Goal: Task Accomplishment & Management: Use online tool/utility

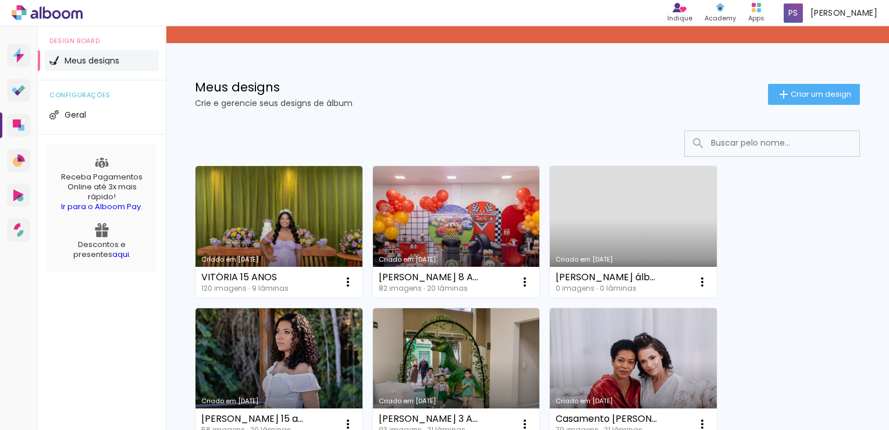
scroll to position [58, 0]
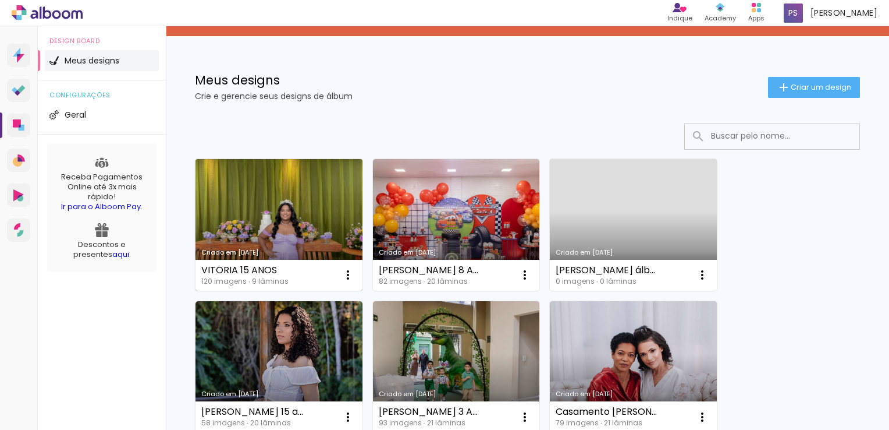
click at [254, 196] on link "Criado em [DATE]" at bounding box center [279, 225] width 167 height 132
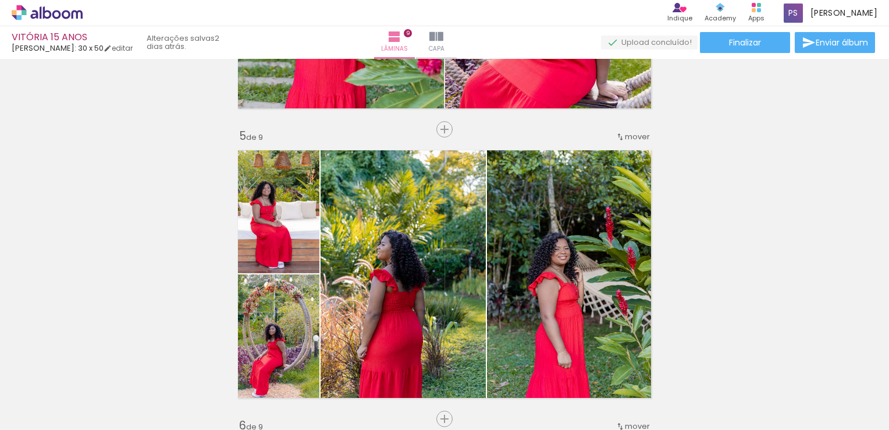
scroll to position [1164, 0]
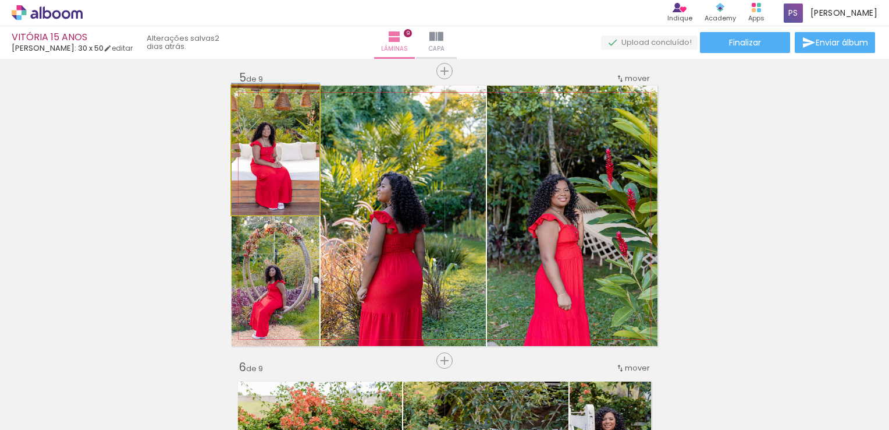
drag, startPoint x: 262, startPoint y: 144, endPoint x: 283, endPoint y: 142, distance: 21.1
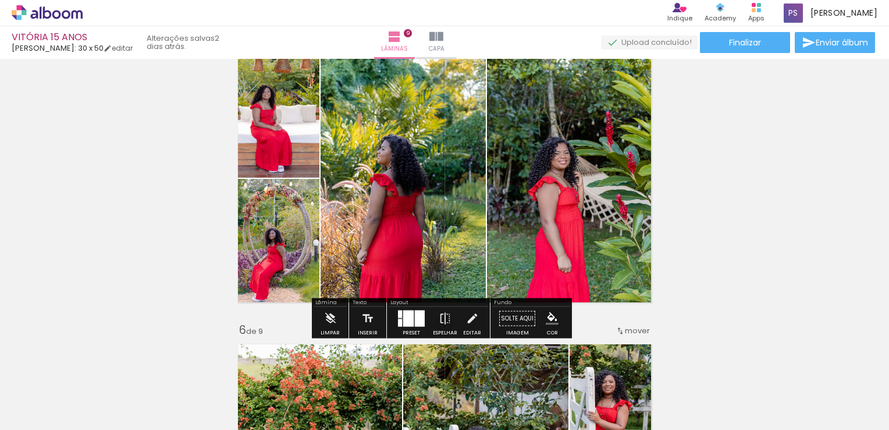
scroll to position [1222, 0]
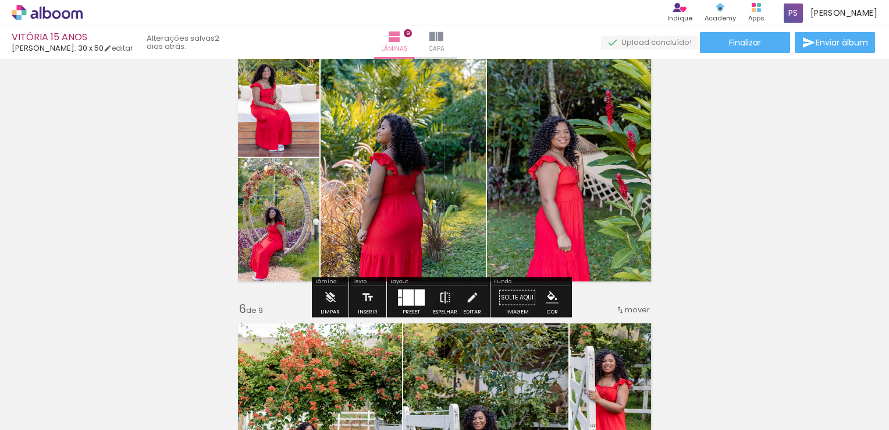
click at [439, 297] on iron-icon at bounding box center [445, 297] width 13 height 23
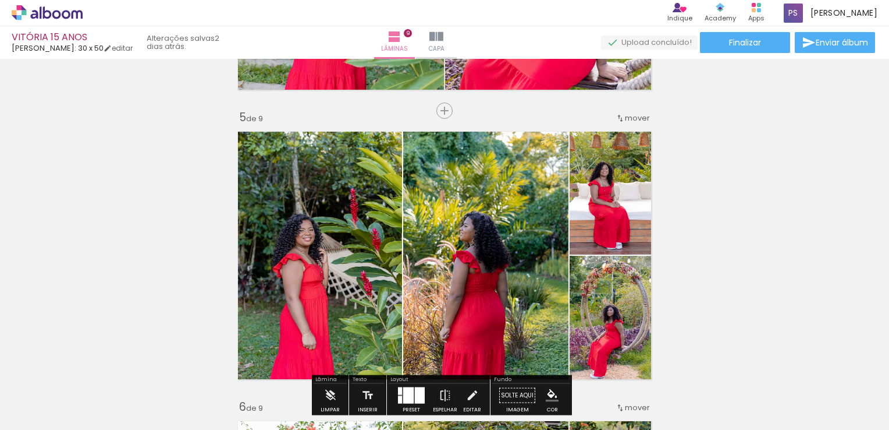
scroll to position [1106, 0]
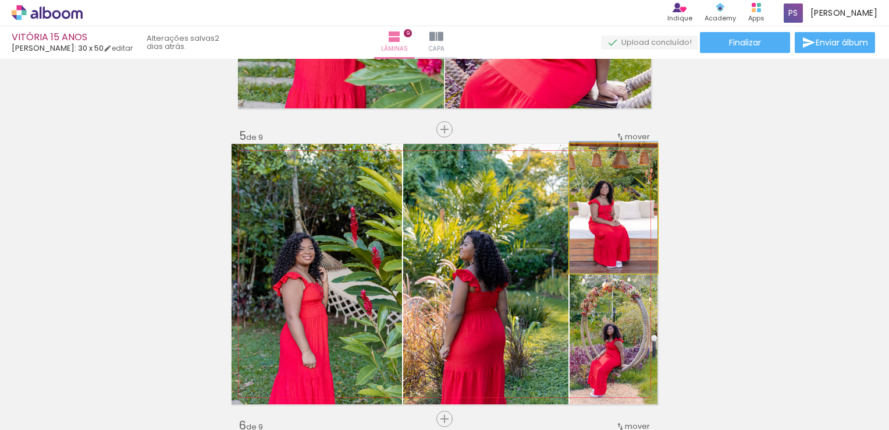
drag, startPoint x: 598, startPoint y: 217, endPoint x: 616, endPoint y: 217, distance: 18.0
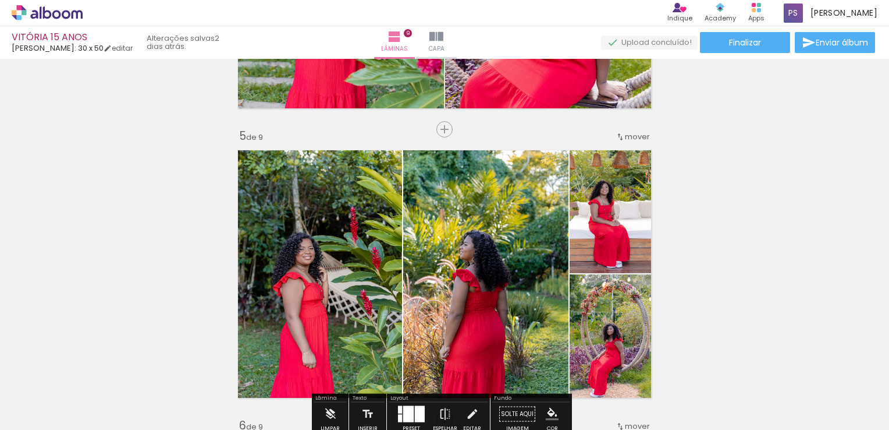
scroll to position [1164, 0]
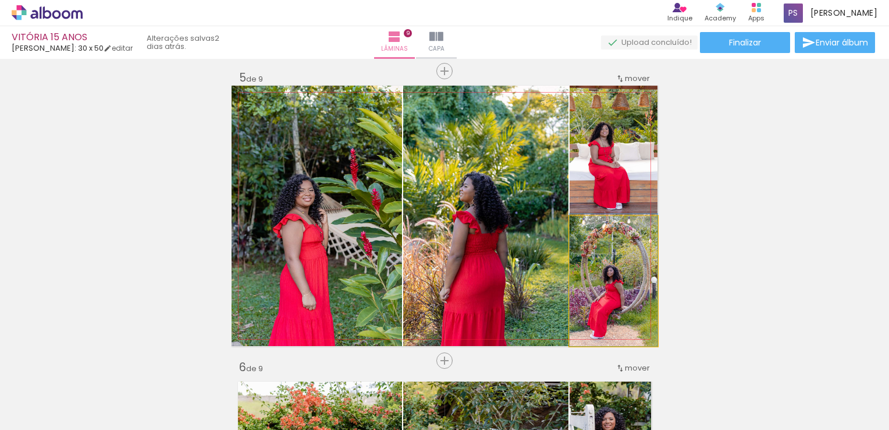
drag, startPoint x: 628, startPoint y: 268, endPoint x: 606, endPoint y: 263, distance: 22.2
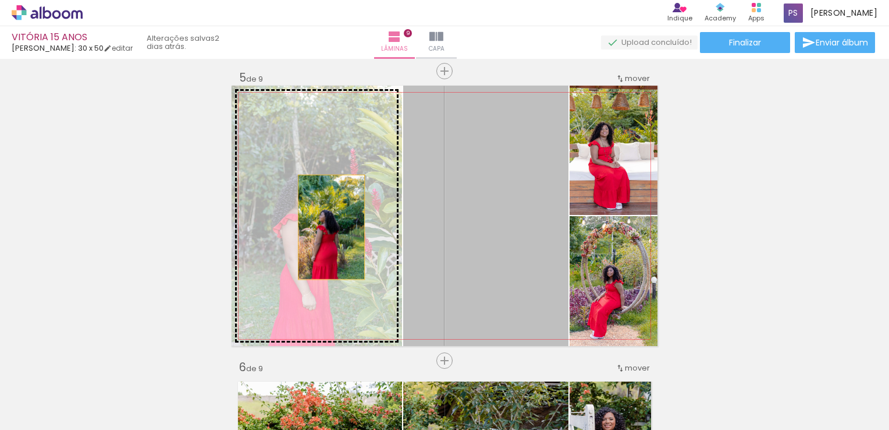
drag, startPoint x: 515, startPoint y: 226, endPoint x: 327, endPoint y: 227, distance: 188.0
click at [0, 0] on slot at bounding box center [0, 0] width 0 height 0
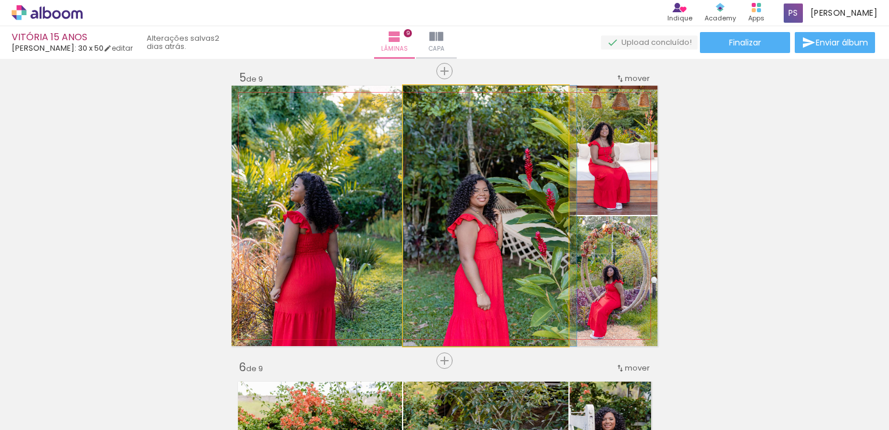
drag, startPoint x: 459, startPoint y: 225, endPoint x: 466, endPoint y: 223, distance: 7.8
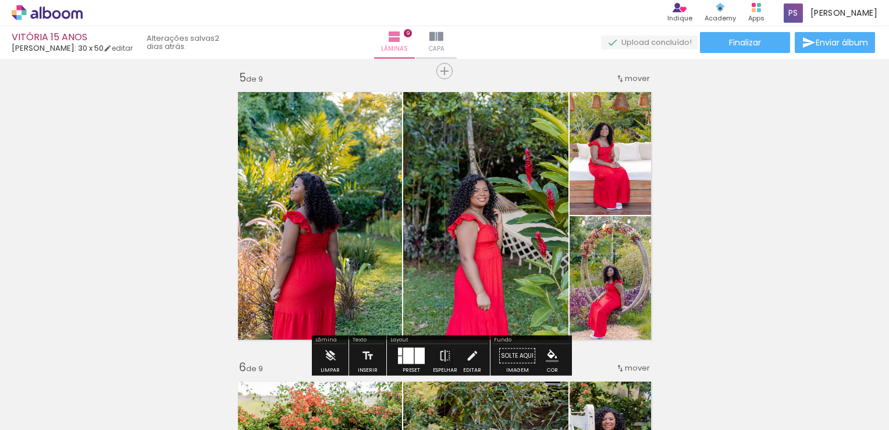
click at [176, 161] on div "Inserir lâmina 1 de 9 Inserir lâmina 2 de 9 Inserir lâmina 3 de 9 Inserir lâmin…" at bounding box center [444, 345] width 889 height 2893
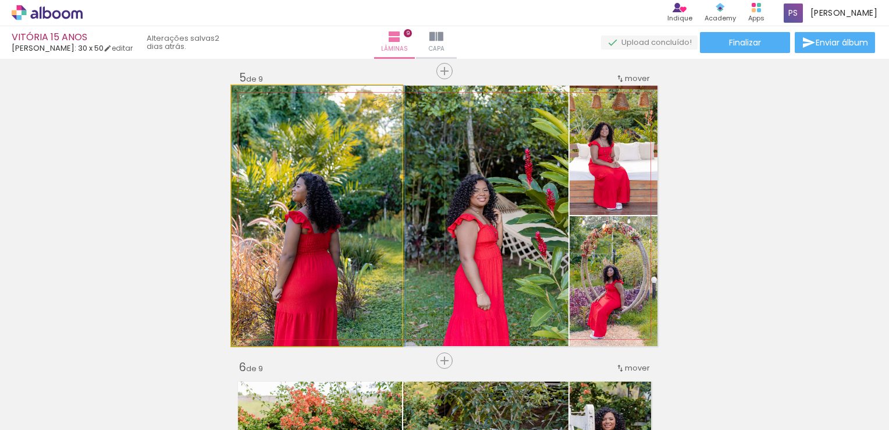
drag, startPoint x: 315, startPoint y: 208, endPoint x: 361, endPoint y: 207, distance: 46.0
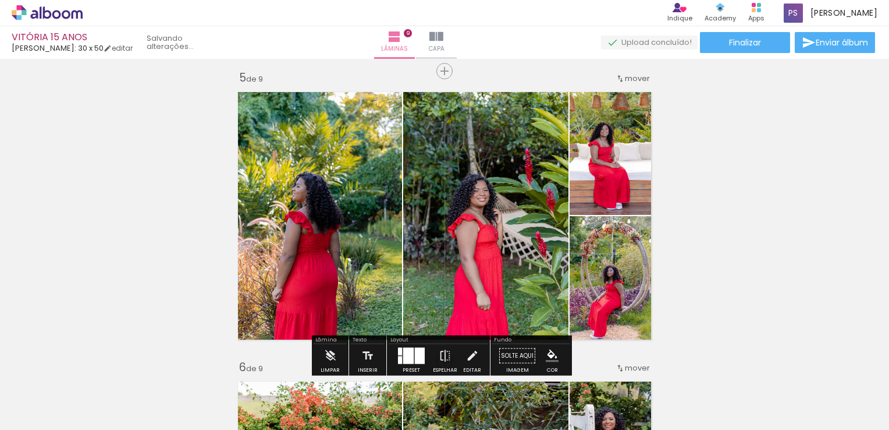
click at [140, 171] on div "Inserir lâmina 1 de 9 Inserir lâmina 2 de 9 Inserir lâmina 3 de 9 Inserir lâmin…" at bounding box center [444, 345] width 889 height 2893
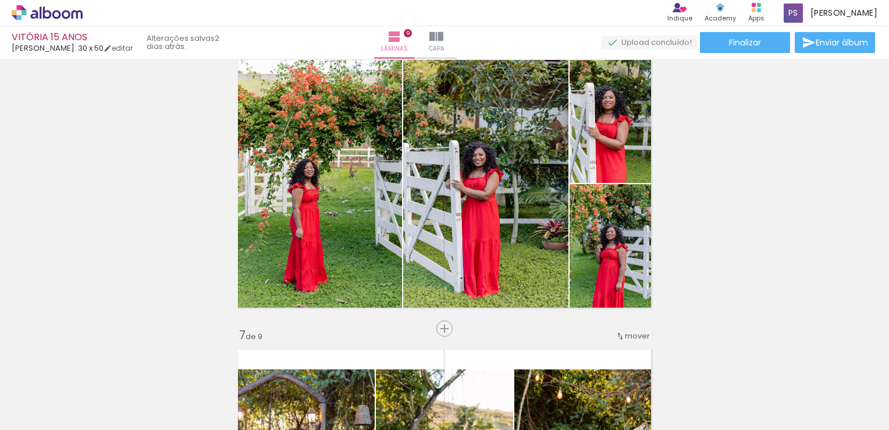
scroll to position [1513, 0]
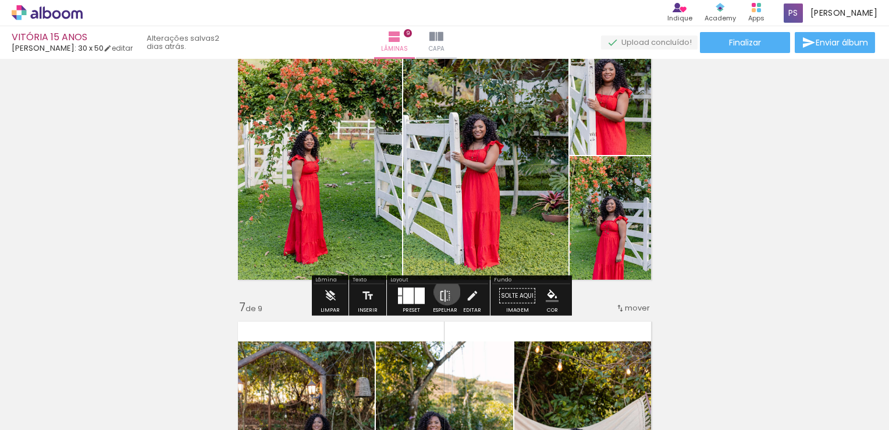
click at [445, 292] on iron-icon at bounding box center [445, 295] width 13 height 23
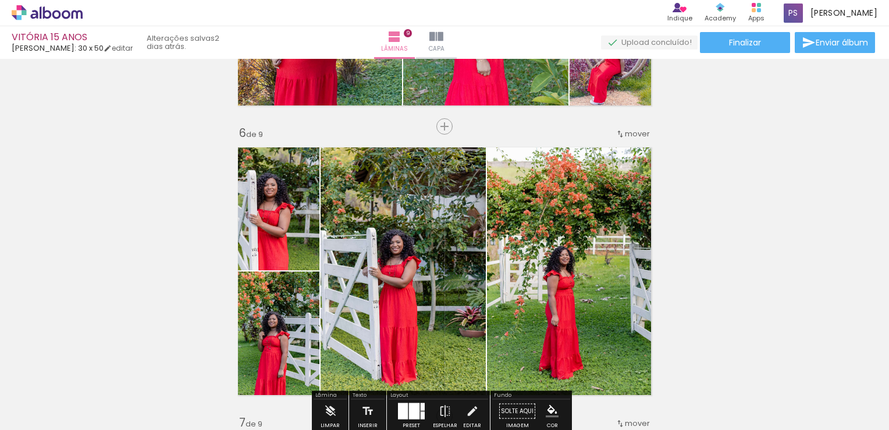
scroll to position [1397, 0]
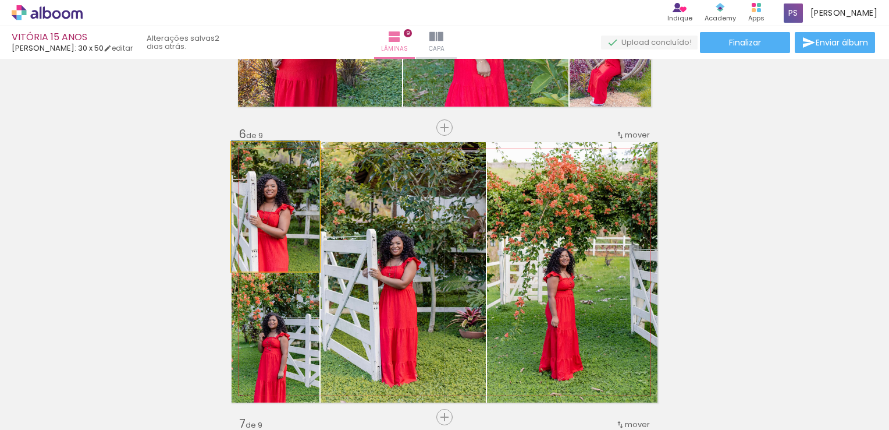
drag, startPoint x: 268, startPoint y: 205, endPoint x: 299, endPoint y: 205, distance: 30.8
drag, startPoint x: 251, startPoint y: 212, endPoint x: 269, endPoint y: 212, distance: 17.5
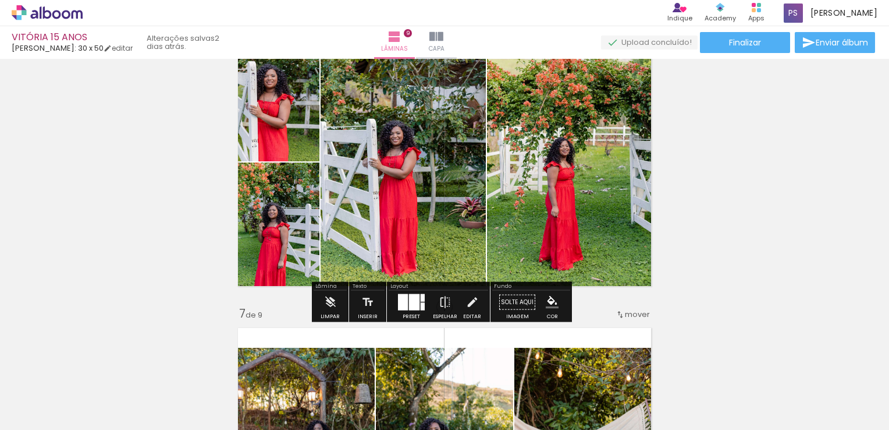
scroll to position [1513, 0]
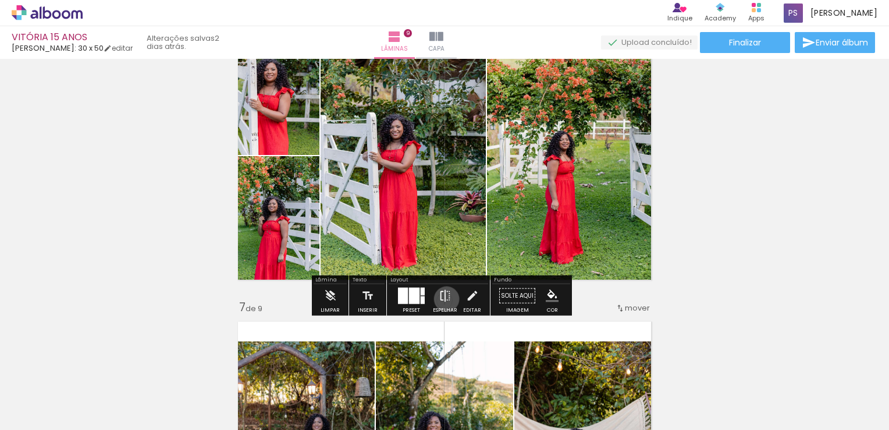
click at [444, 299] on iron-icon at bounding box center [445, 295] width 13 height 23
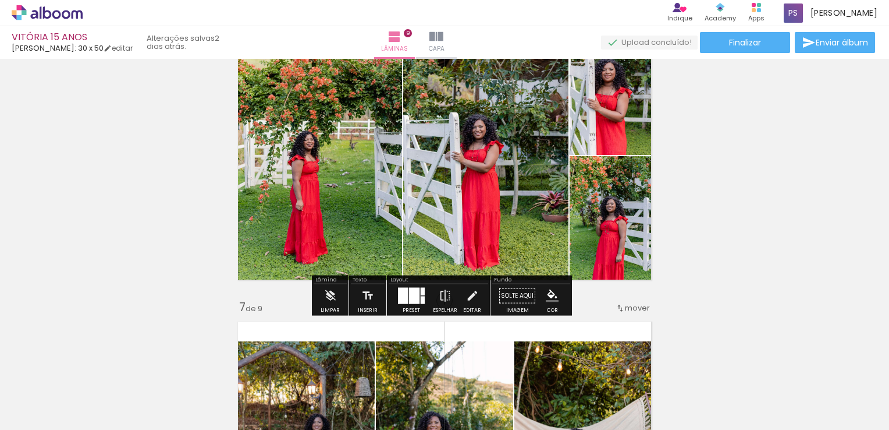
scroll to position [1397, 0]
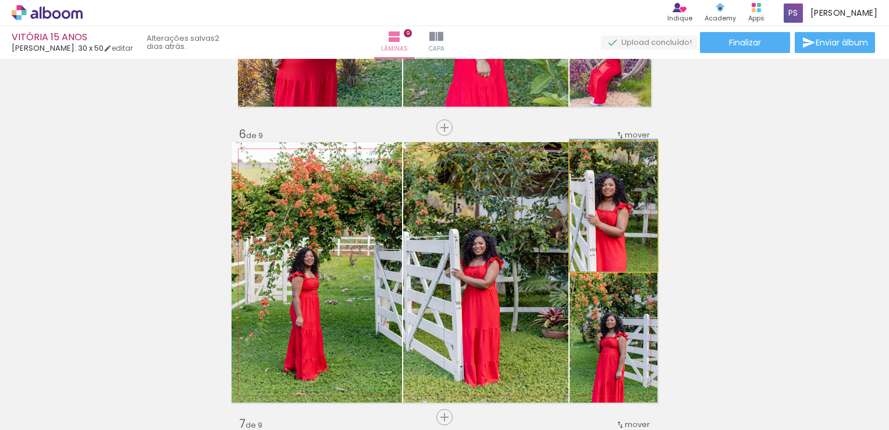
drag, startPoint x: 611, startPoint y: 223, endPoint x: 622, endPoint y: 218, distance: 12.2
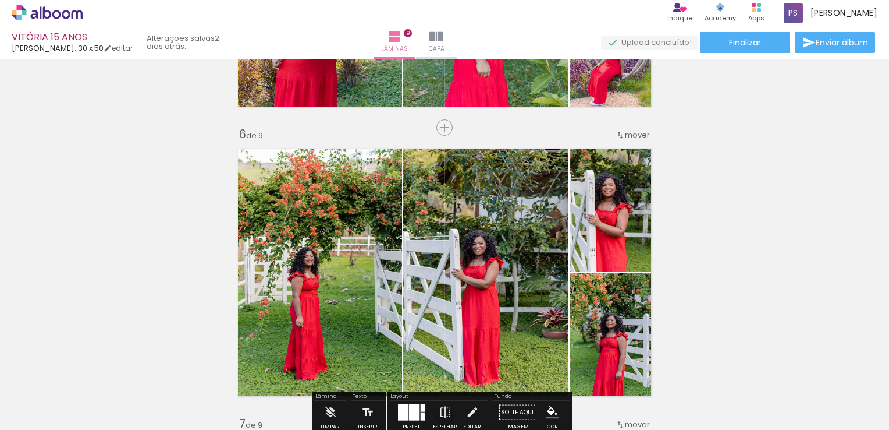
click at [137, 192] on div "Inserir lâmina 1 de 9 Inserir lâmina 2 de 9 Inserir lâmina 3 de 9 Inserir lâmin…" at bounding box center [444, 112] width 889 height 2893
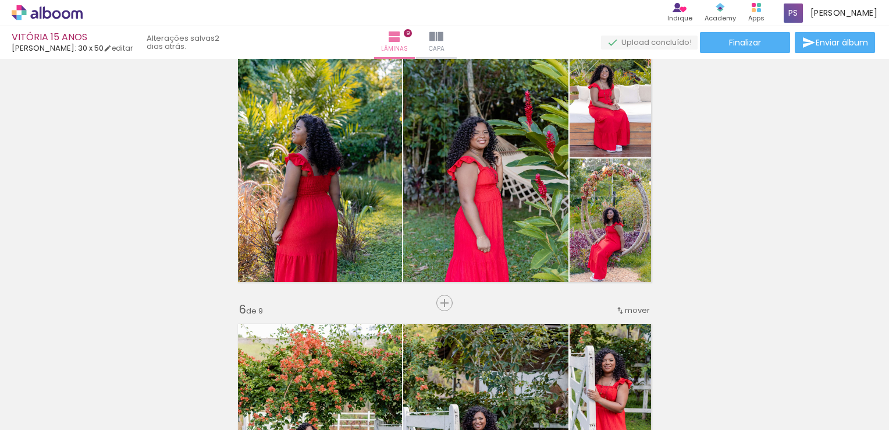
scroll to position [1222, 0]
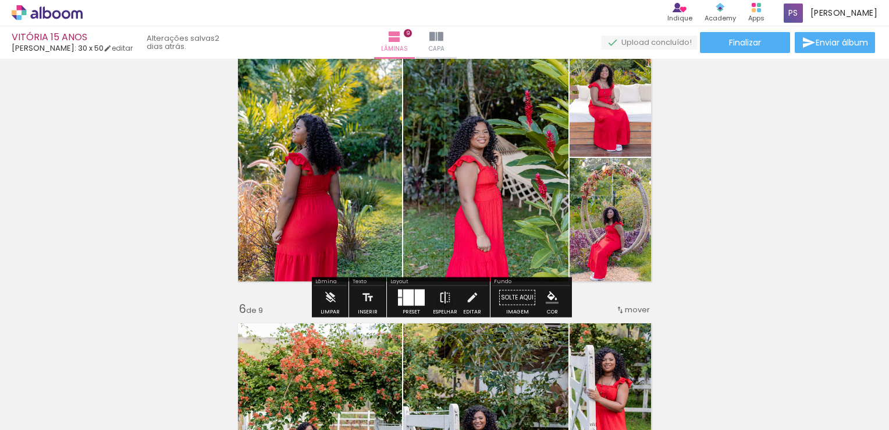
click at [442, 301] on iron-icon at bounding box center [445, 297] width 13 height 23
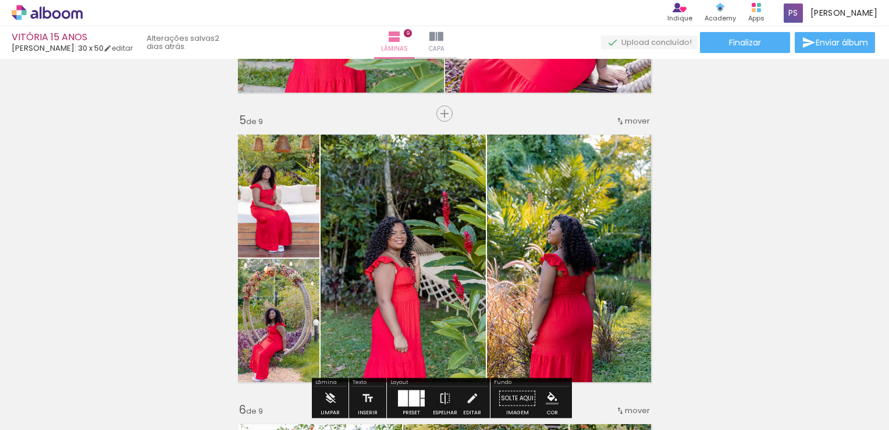
scroll to position [1106, 0]
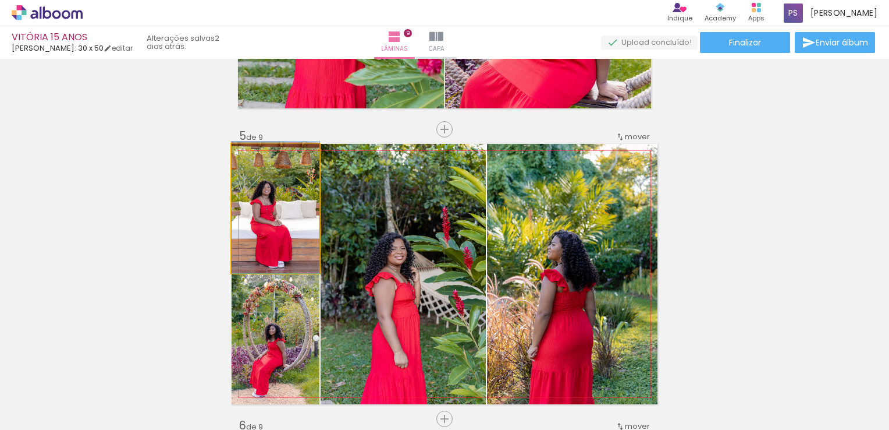
drag, startPoint x: 278, startPoint y: 221, endPoint x: 286, endPoint y: 221, distance: 8.7
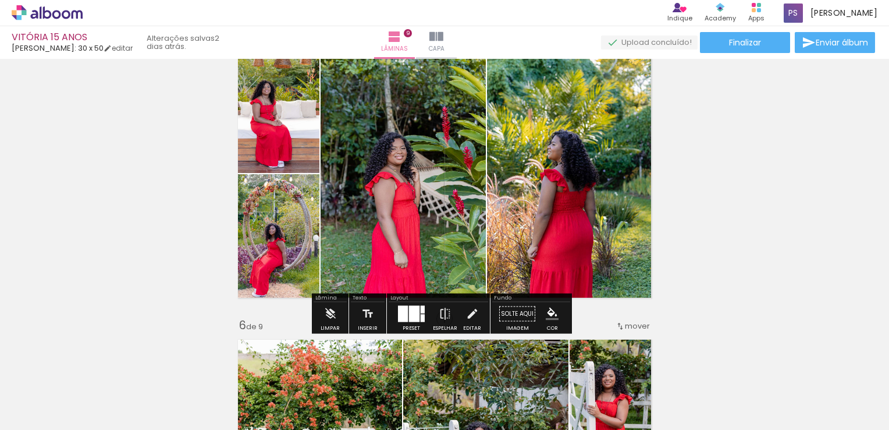
scroll to position [1222, 0]
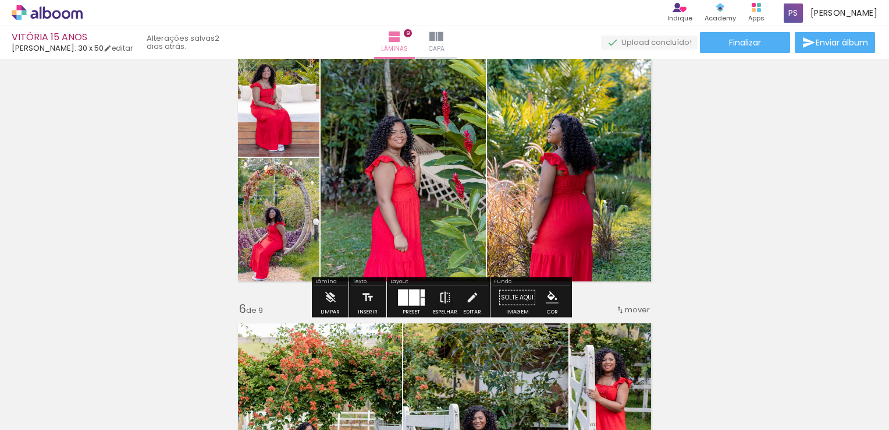
click at [445, 299] on iron-icon at bounding box center [445, 297] width 13 height 23
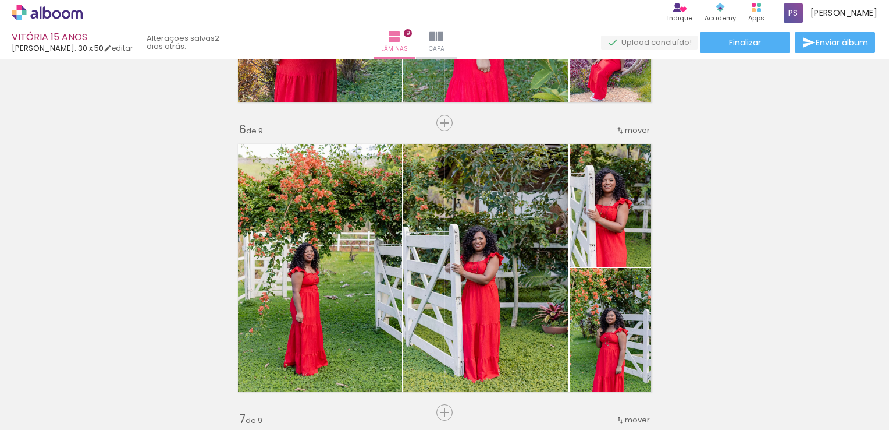
scroll to position [1455, 0]
